Goal: Task Accomplishment & Management: Manage account settings

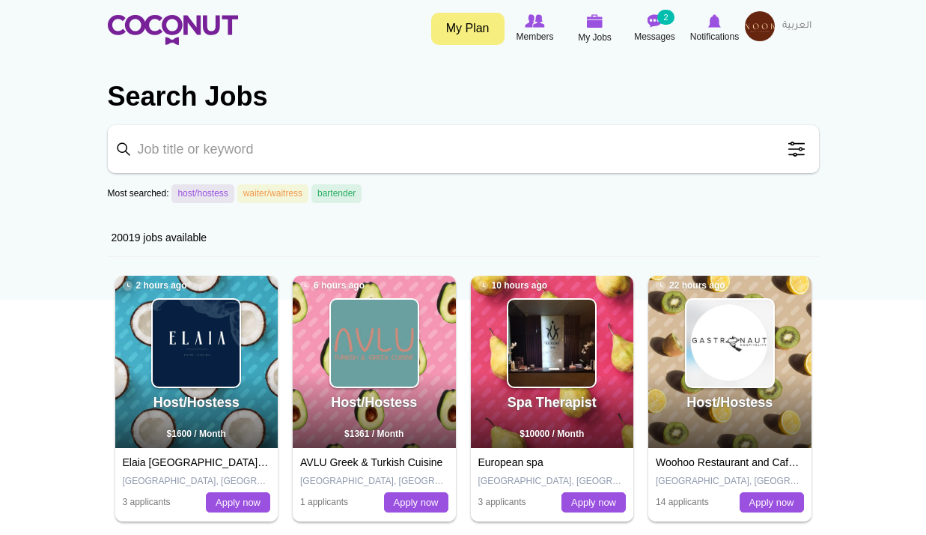
click at [765, 32] on img at bounding box center [760, 26] width 30 height 30
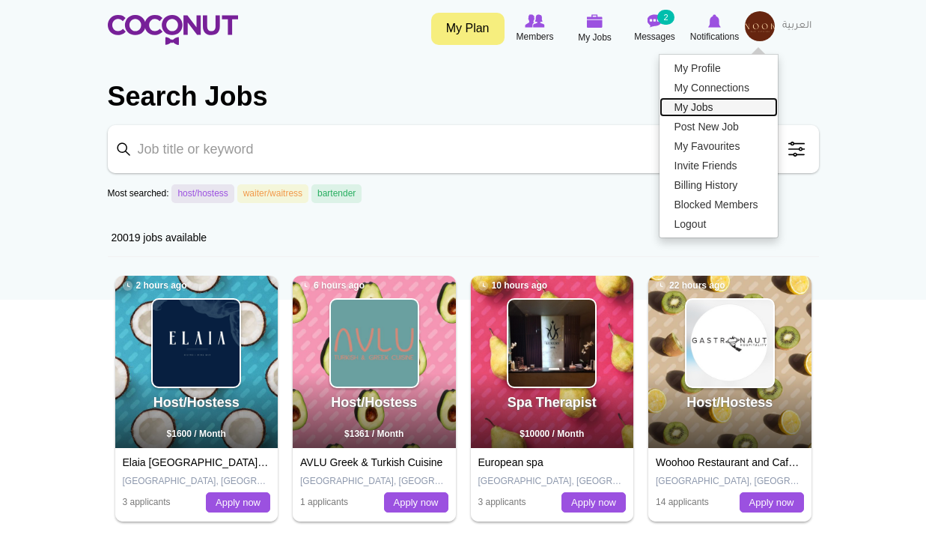
click at [706, 105] on link "My Jobs" at bounding box center [719, 106] width 118 height 19
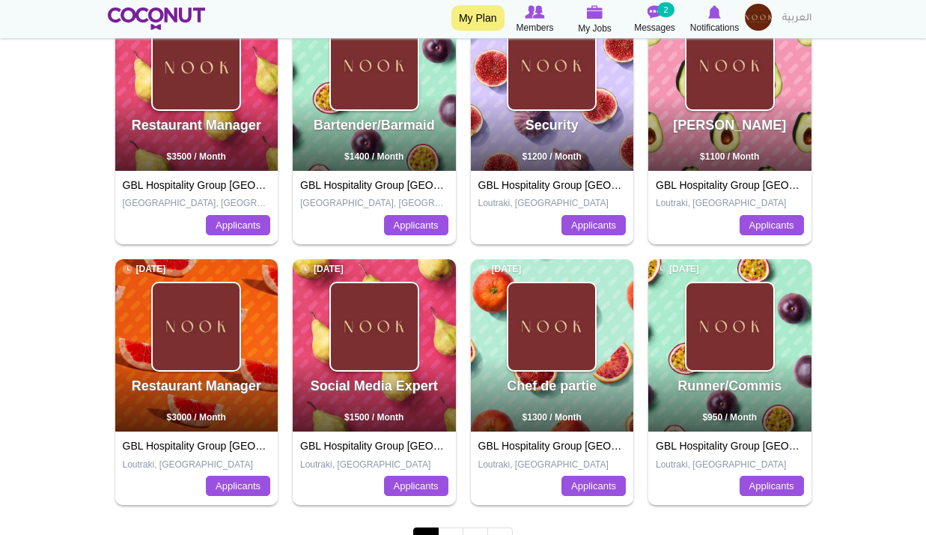
scroll to position [524, 0]
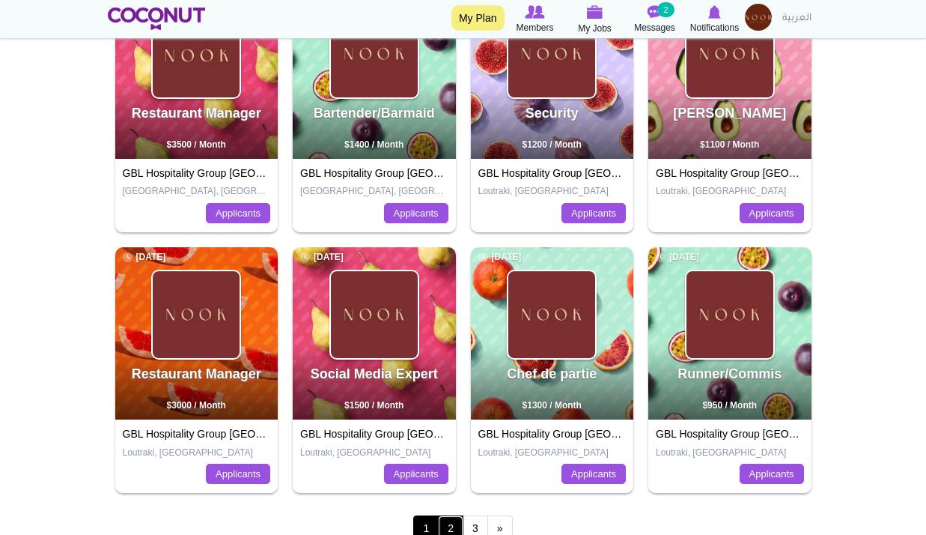
click at [448, 526] on link "2" at bounding box center [450, 527] width 25 height 25
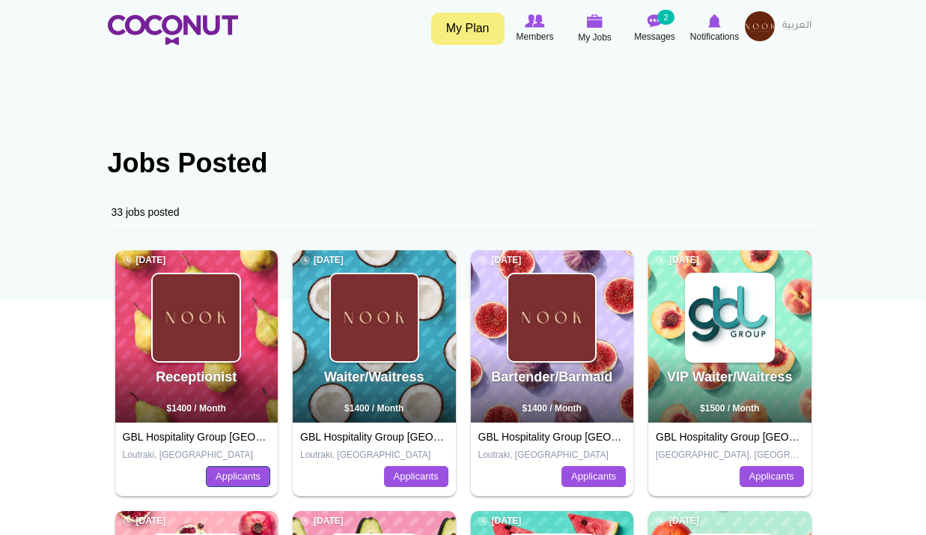
click at [229, 475] on link "Applicants" at bounding box center [238, 476] width 64 height 21
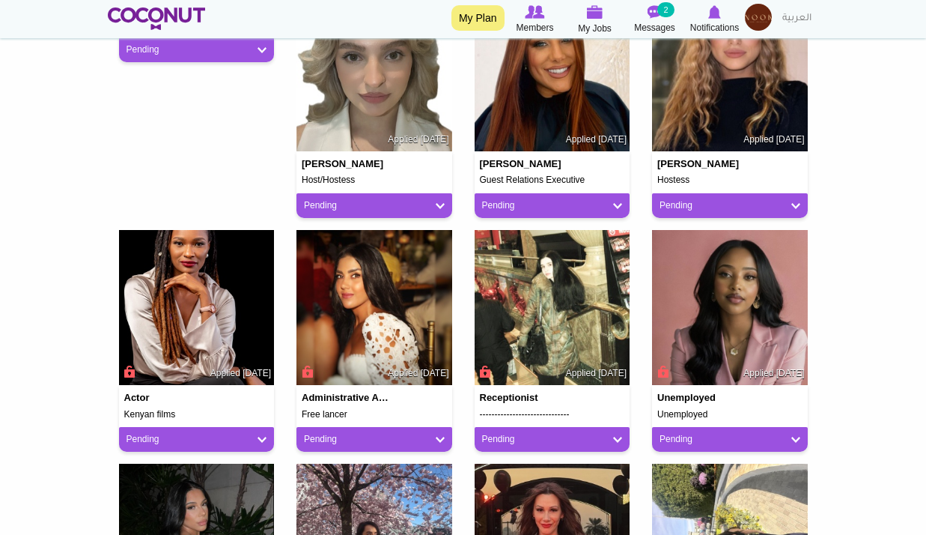
scroll to position [599, 0]
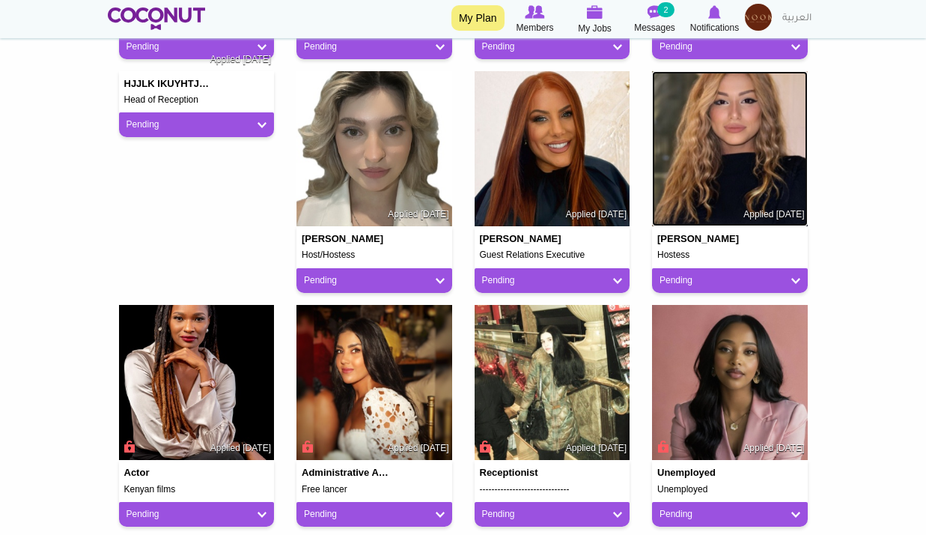
click at [717, 190] on img at bounding box center [730, 149] width 156 height 156
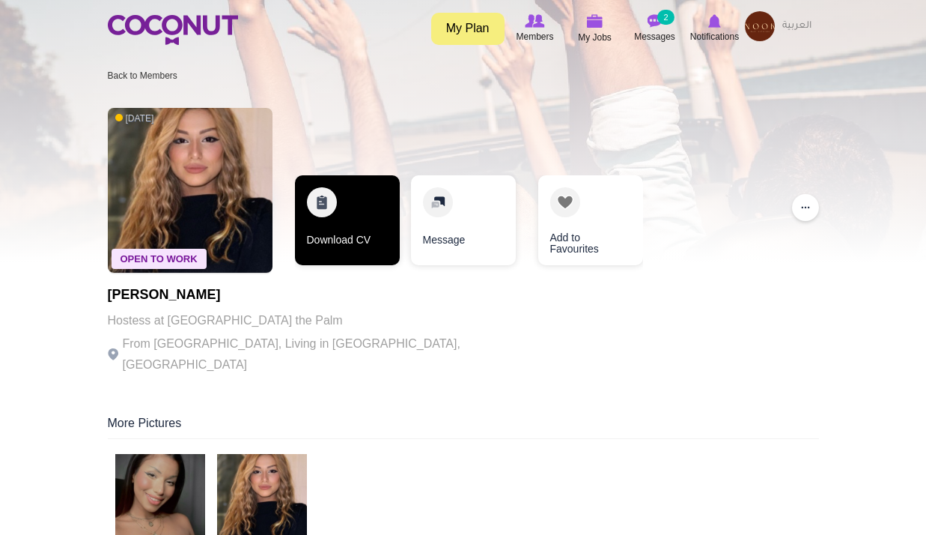
click at [342, 232] on link "Download CV" at bounding box center [347, 220] width 105 height 90
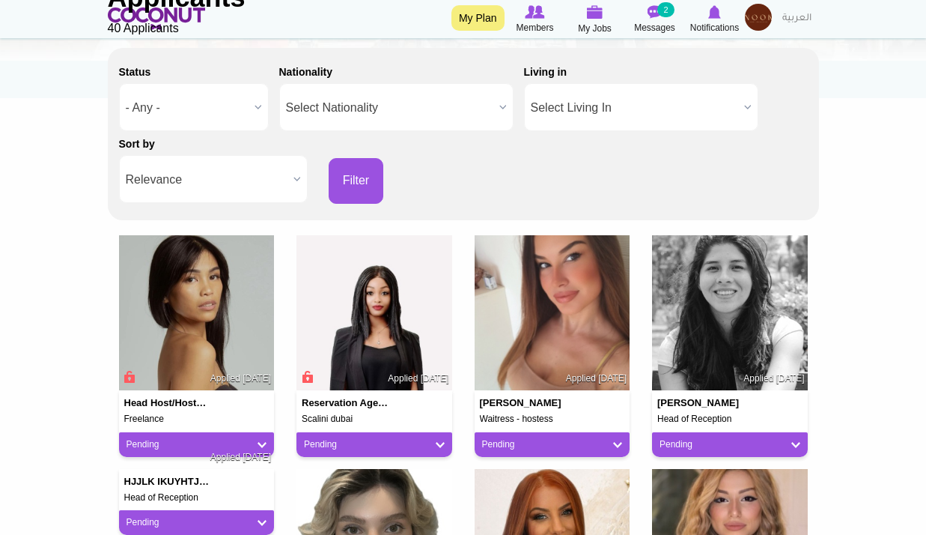
scroll to position [300, 0]
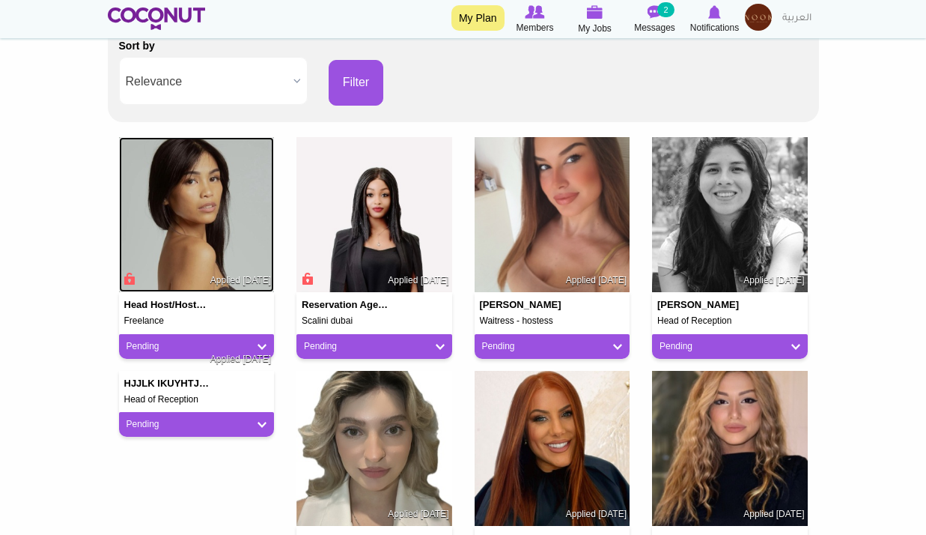
click at [192, 231] on img at bounding box center [197, 215] width 156 height 156
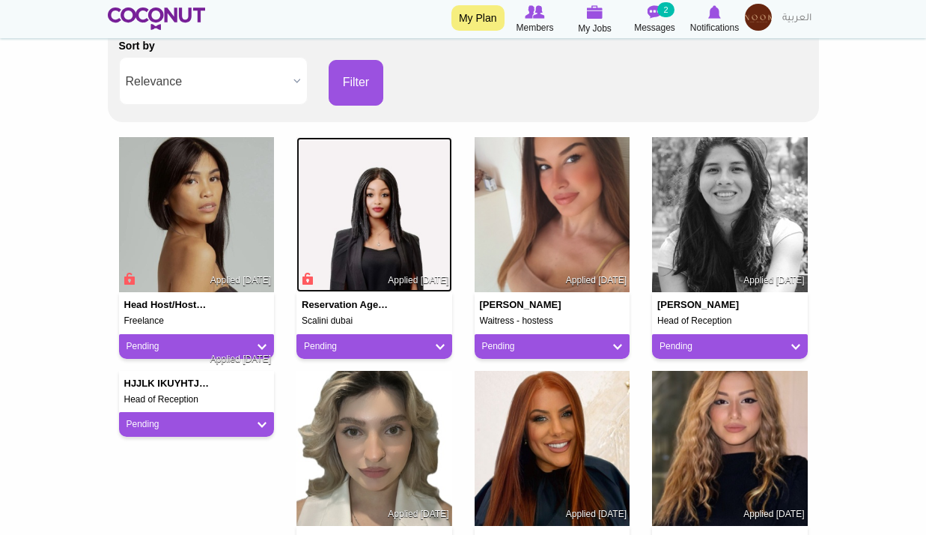
click at [391, 202] on img at bounding box center [375, 215] width 156 height 156
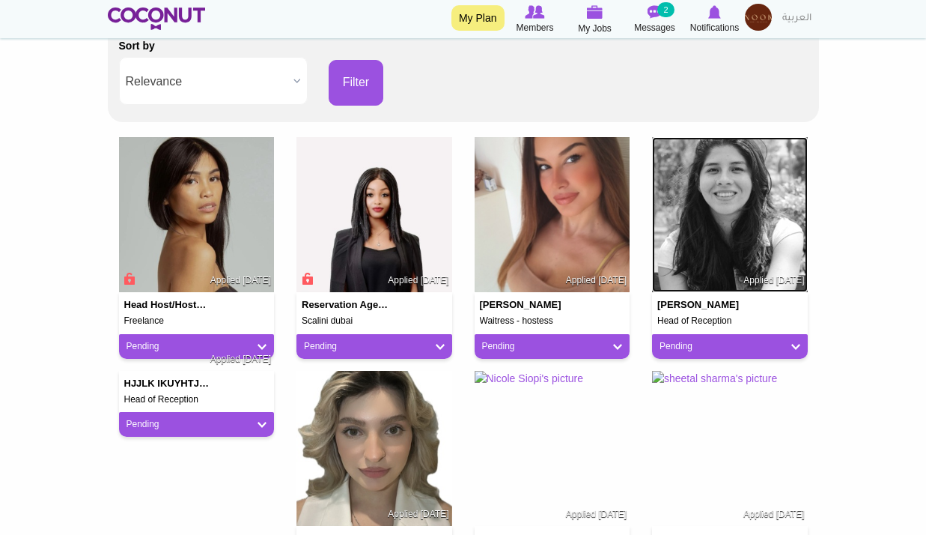
click at [724, 176] on img at bounding box center [730, 215] width 156 height 156
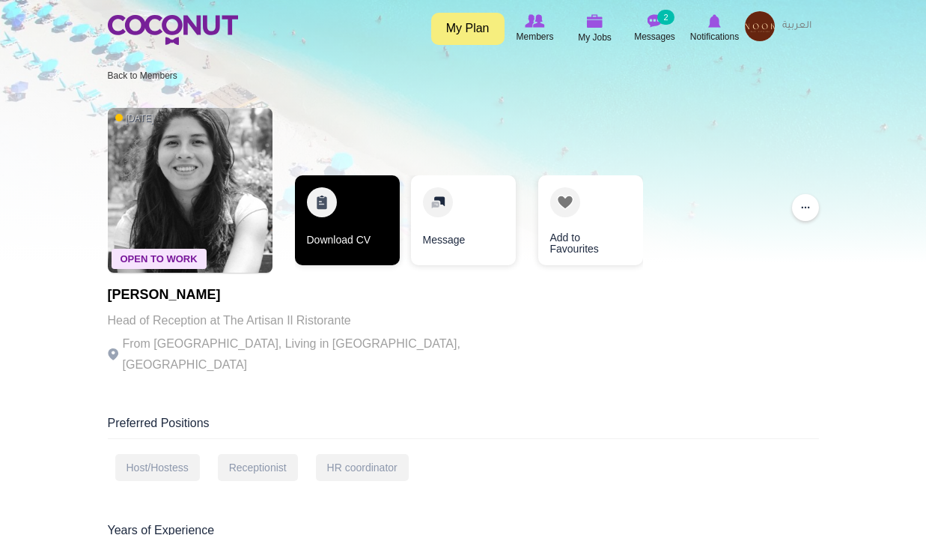
click at [341, 252] on link "Download CV" at bounding box center [347, 220] width 105 height 90
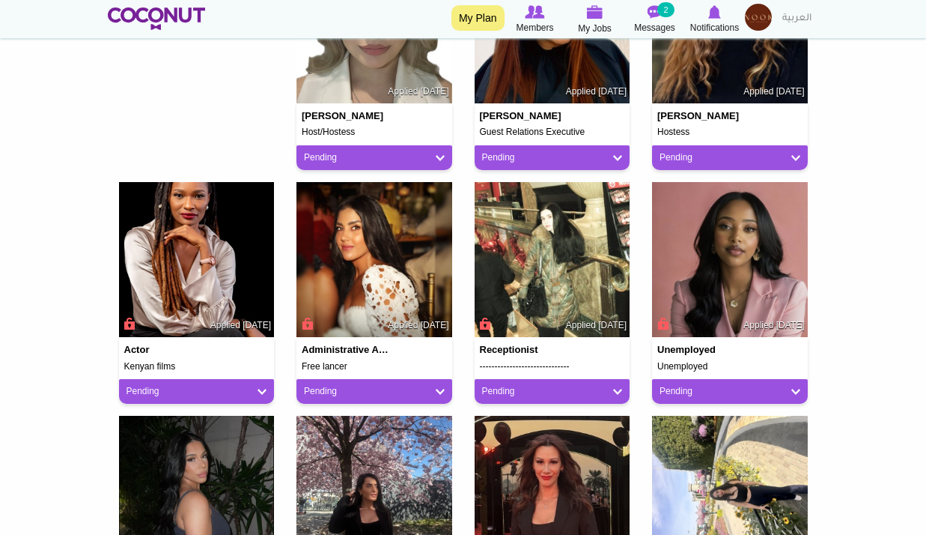
scroll to position [749, 0]
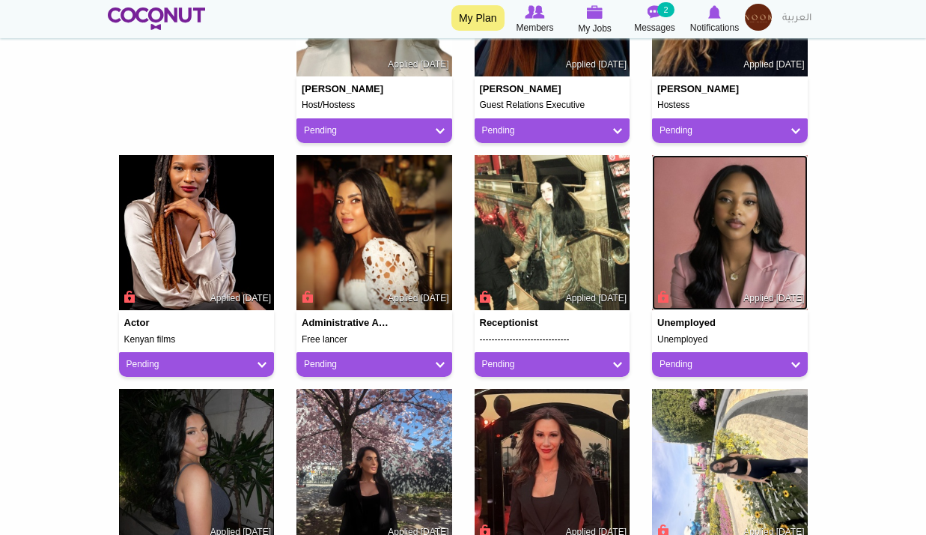
click at [723, 242] on img at bounding box center [730, 233] width 156 height 156
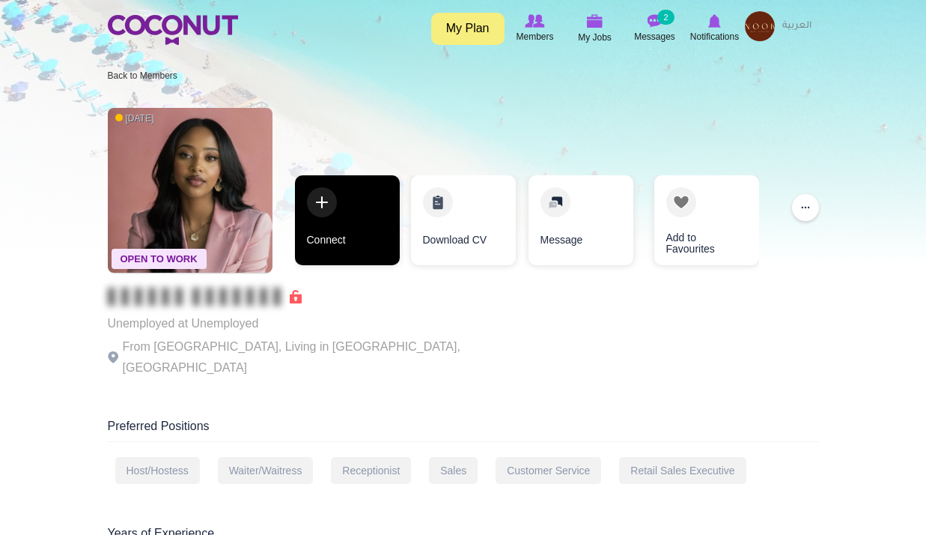
click at [338, 222] on link "Connect" at bounding box center [347, 220] width 105 height 90
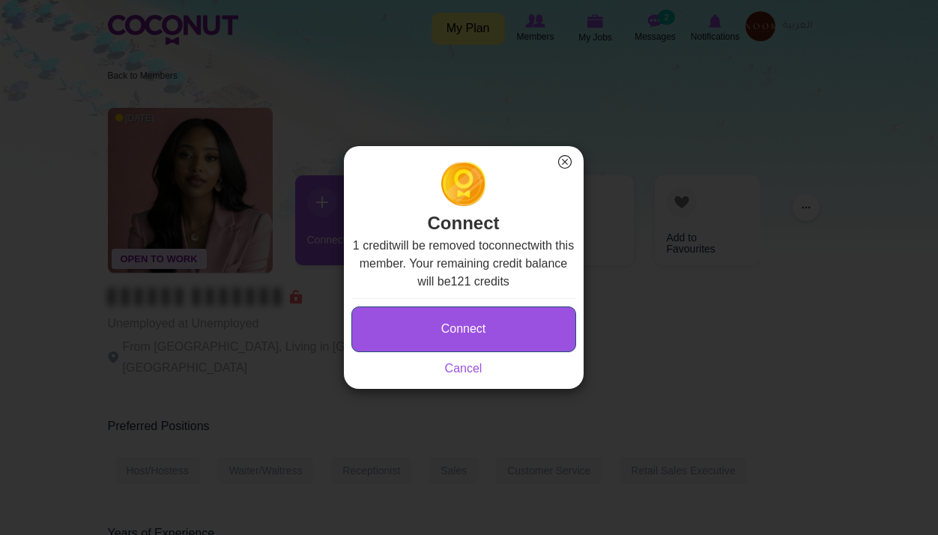
click at [491, 327] on button "Connect" at bounding box center [463, 329] width 225 height 46
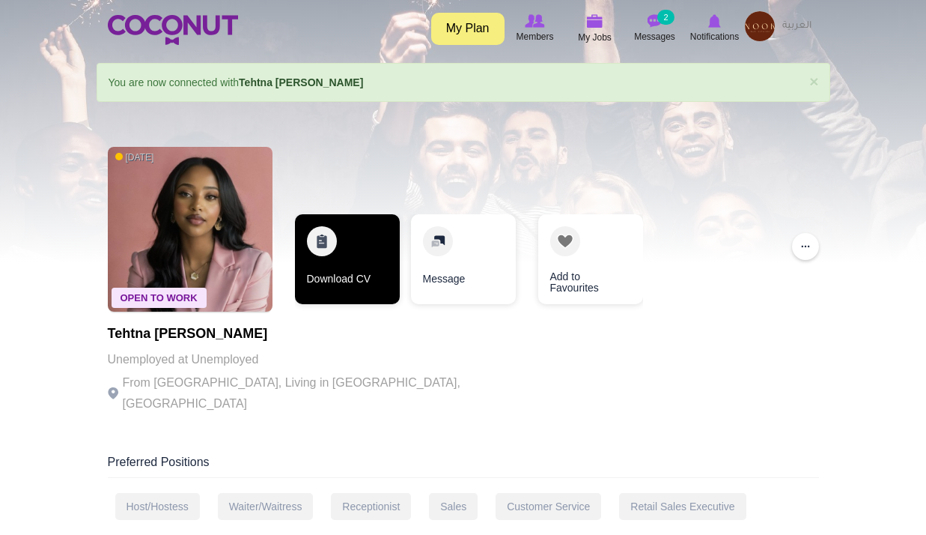
click at [364, 265] on link "Download CV" at bounding box center [347, 259] width 105 height 90
